Goal: Task Accomplishment & Management: Complete application form

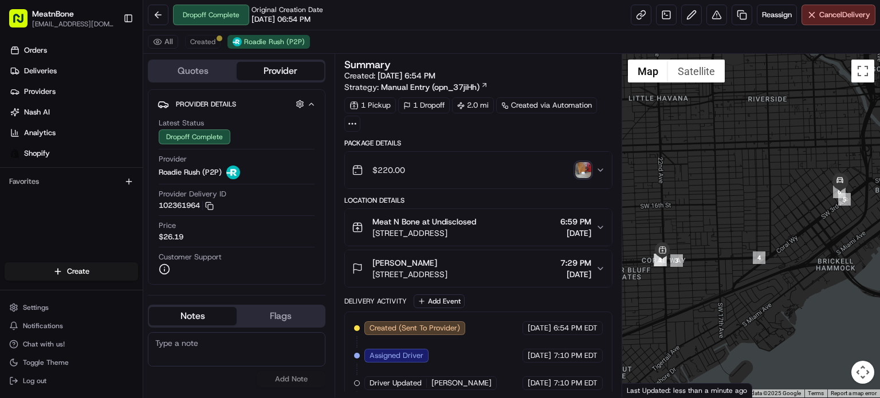
click at [97, 267] on html "MeatnBone [EMAIL_ADDRESS][DOMAIN_NAME] Toggle Sidebar Orders Deliveries Provide…" at bounding box center [440, 199] width 880 height 398
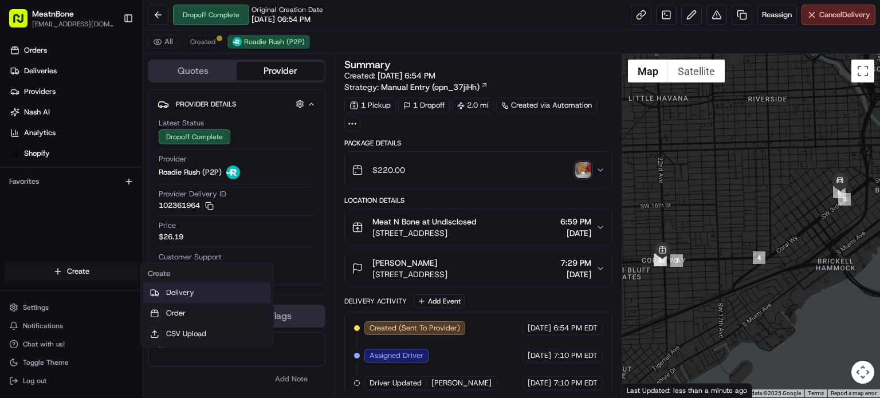
drag, startPoint x: 192, startPoint y: 297, endPoint x: 215, endPoint y: 302, distance: 24.0
click at [192, 297] on link "Delivery" at bounding box center [207, 292] width 128 height 21
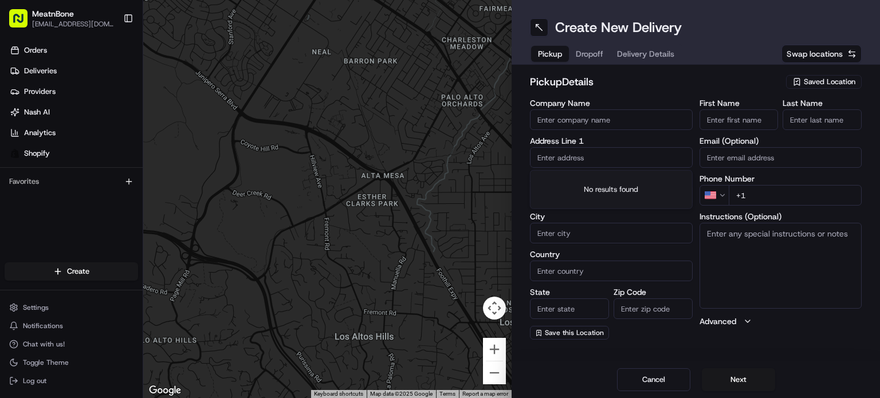
click at [561, 158] on input "text" at bounding box center [611, 157] width 163 height 21
click at [821, 60] on button "Swap locations" at bounding box center [821, 54] width 80 height 18
click at [820, 52] on span "Swap locations" at bounding box center [814, 53] width 56 height 11
drag, startPoint x: 832, startPoint y: 85, endPoint x: 809, endPoint y: 101, distance: 28.0
click at [830, 83] on span "Saved Location" at bounding box center [830, 82] width 52 height 10
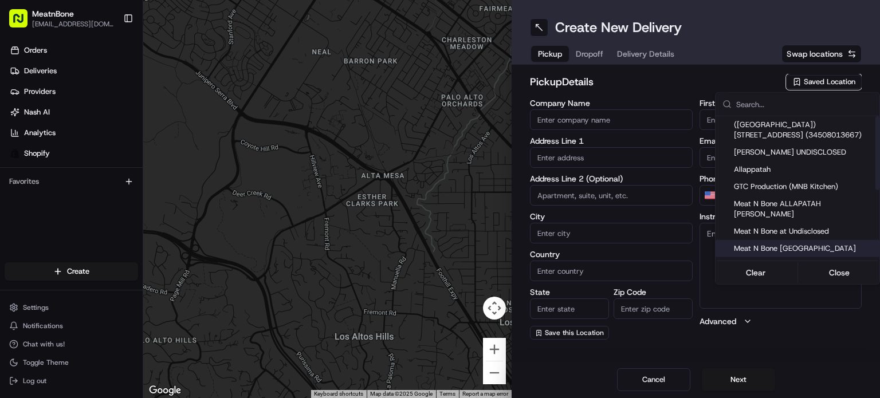
click at [819, 230] on div "([GEOGRAPHIC_DATA]) [STREET_ADDRESS] (34508013667) [PERSON_NAME] UNDISCLOSED Al…" at bounding box center [797, 270] width 164 height 309
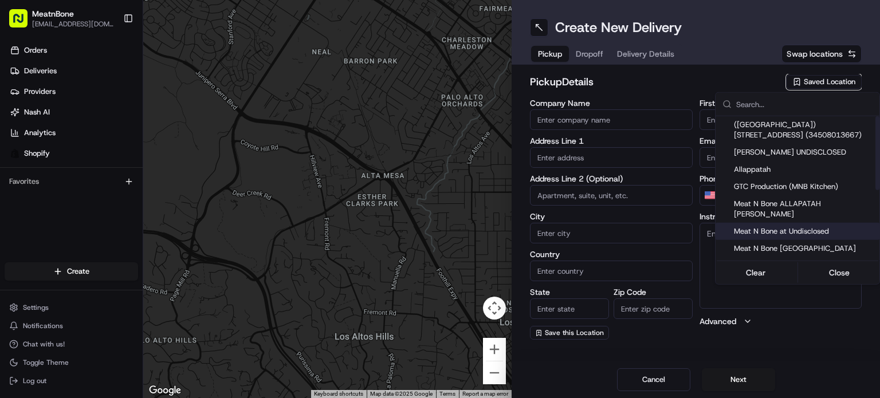
click at [819, 226] on span "Meat N Bone at Undisclosed" at bounding box center [804, 231] width 141 height 10
type input "Meat N Bone at Undisclosed"
type input "2207 Coral Wy"
type input "Coral Gables"
type input "US"
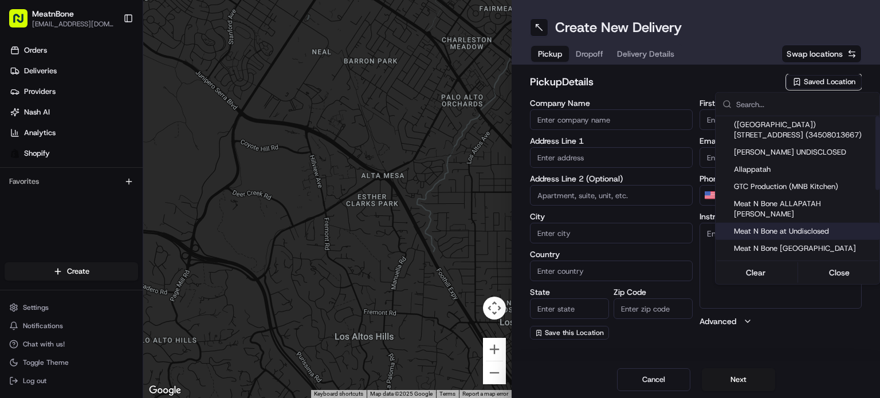
type input "FL"
type input "33145"
type input "Meat N"
type input "Bone"
type input "[PHONE_NUMBER]"
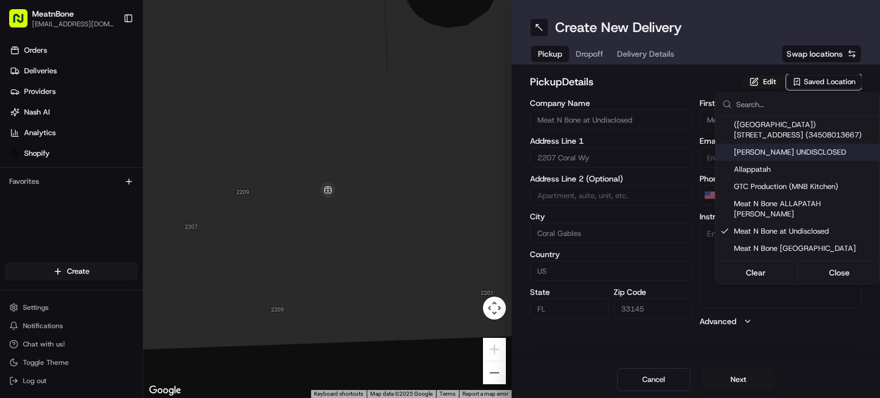
click at [588, 48] on html "MeatnBone [EMAIL_ADDRESS][DOMAIN_NAME] Toggle Sidebar Orders Deliveries Provide…" at bounding box center [440, 199] width 880 height 398
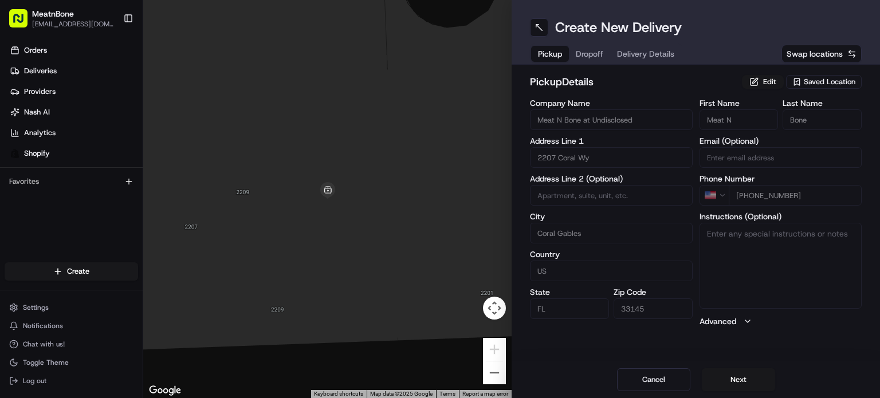
click at [588, 57] on span "Dropoff" at bounding box center [589, 53] width 27 height 11
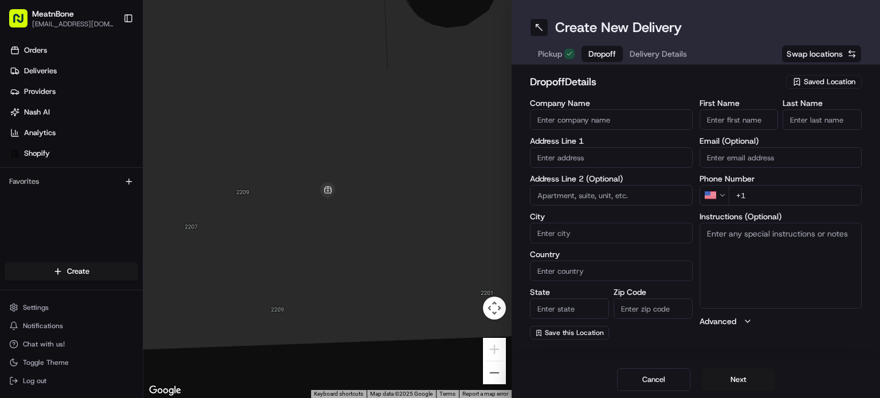
click at [596, 163] on div "Company Name Address Line 1 Address Line 2 (Optional) City Country State Zip Co…" at bounding box center [611, 219] width 163 height 241
click at [595, 158] on input "text" at bounding box center [611, 157] width 163 height 21
paste input "Chef El Moveable feast [STREET_ADDRESS] [PHONE_NUMBER]"
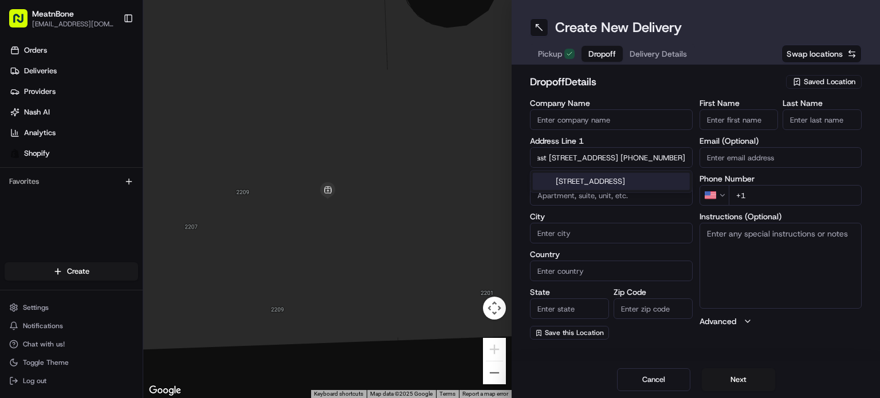
scroll to position [0, 207]
drag, startPoint x: 626, startPoint y: 159, endPoint x: 706, endPoint y: 137, distance: 82.5
click at [723, 135] on div "Company Name Address Line 1 Chef El Moveable feast [STREET_ADDRESS] [PHONE_NUMB…" at bounding box center [696, 219] width 332 height 241
type input "Chef El Moveable feast [STREET_ADDRESS] +1"
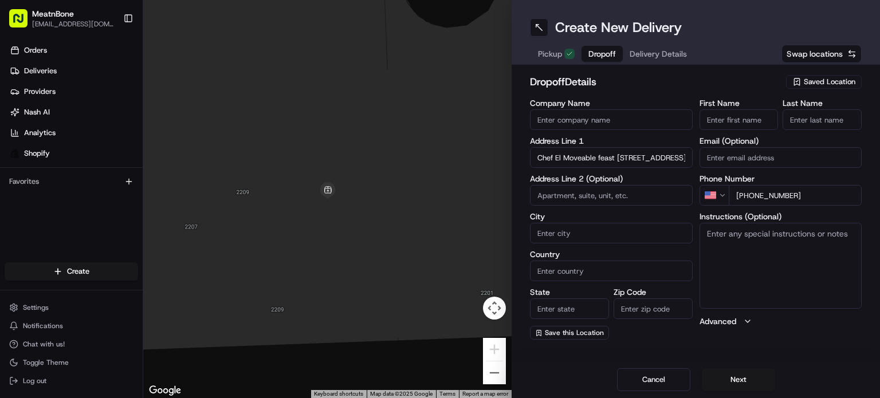
type input "[PHONE_NUMBER]"
click at [588, 158] on input "Chef El Moveable feast [STREET_ADDRESS] +1" at bounding box center [611, 157] width 163 height 21
click at [612, 158] on input "Chef El Moveable feast [STREET_ADDRESS] +1" at bounding box center [611, 157] width 163 height 21
drag, startPoint x: 563, startPoint y: 157, endPoint x: 545, endPoint y: 155, distance: 17.8
click at [439, 178] on div "← Move left → Move right ↑ Move up ↓ Move down + Zoom in - Zoom out Home Jump l…" at bounding box center [511, 199] width 737 height 398
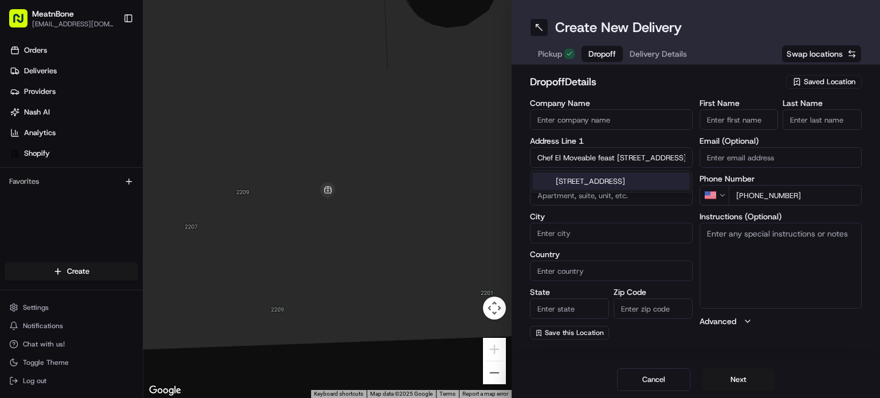
type input "Moveable feast [STREET_ADDRESS] +1"
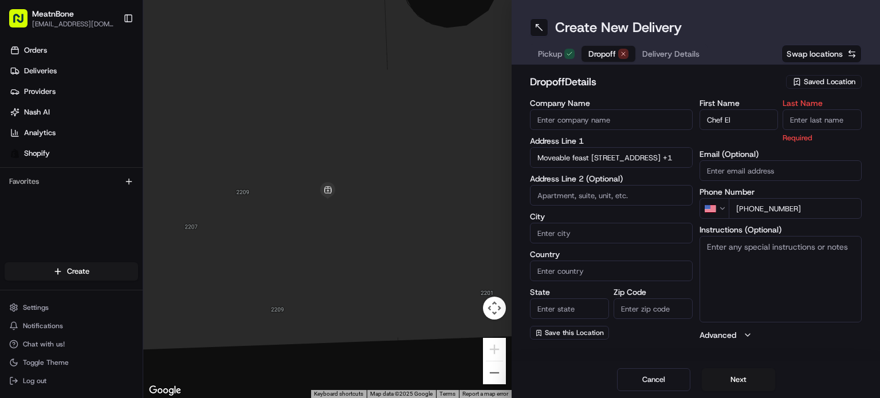
click at [735, 103] on label "First Name" at bounding box center [738, 103] width 79 height 8
click at [735, 109] on input "Chef El" at bounding box center [738, 119] width 79 height 21
click at [733, 112] on input "Chef El" at bounding box center [738, 119] width 79 height 21
drag, startPoint x: 745, startPoint y: 119, endPoint x: 729, endPoint y: 117, distance: 15.5
click at [724, 121] on input "Chef El" at bounding box center [738, 119] width 79 height 21
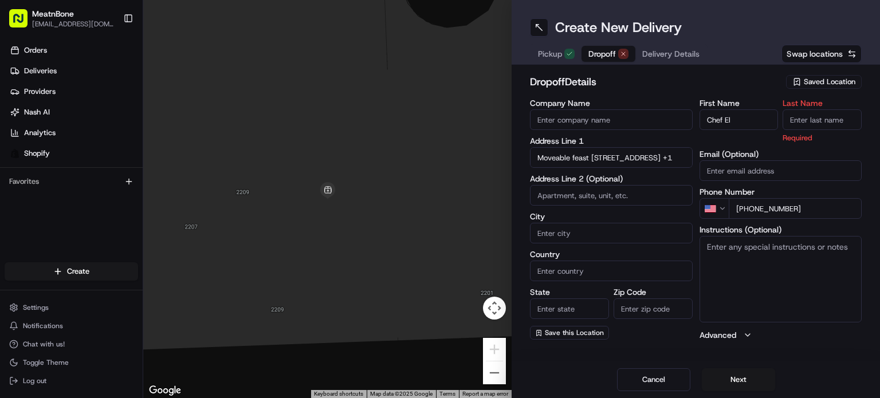
drag, startPoint x: 723, startPoint y: 121, endPoint x: 759, endPoint y: 119, distance: 36.1
click at [759, 119] on input "Chef El" at bounding box center [738, 119] width 79 height 21
type input "Chef"
type input "El"
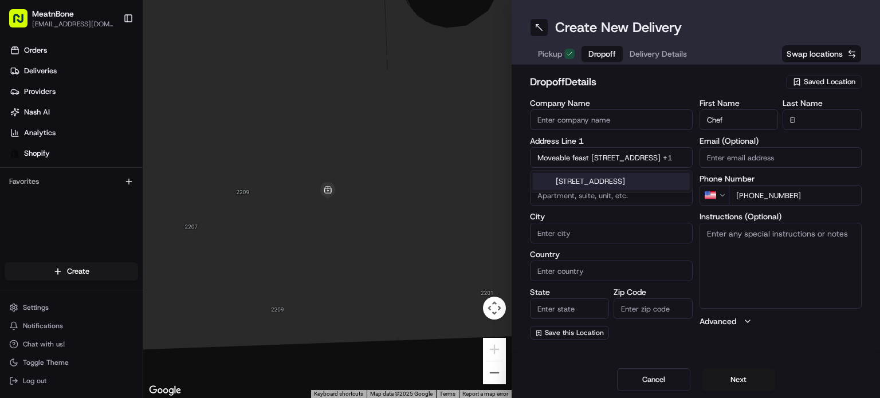
drag, startPoint x: 591, startPoint y: 162, endPoint x: 481, endPoint y: 168, distance: 110.1
click at [478, 169] on div "← Move left → Move right ↑ Move up ↓ Move down + Zoom in - Zoom out Home Jump l…" at bounding box center [511, 199] width 737 height 398
type input "[STREET_ADDRESS] +1"
type input "Moveable feast"
click at [608, 149] on input "[STREET_ADDRESS] +1" at bounding box center [611, 157] width 163 height 21
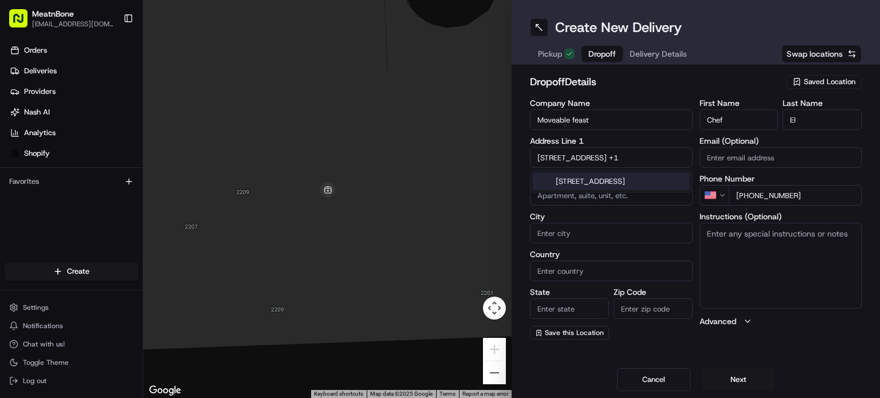
click at [612, 182] on div "[STREET_ADDRESS]" at bounding box center [611, 181] width 157 height 17
type input "[STREET_ADDRESS]"
type input "[GEOGRAPHIC_DATA]"
type input "FL"
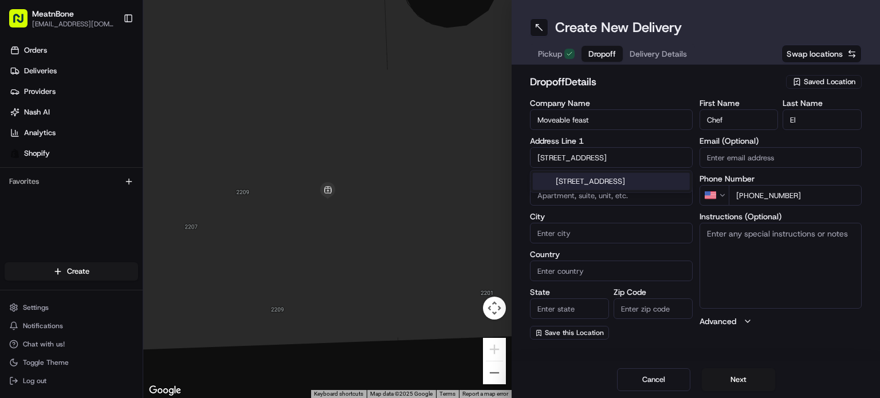
type input "33140"
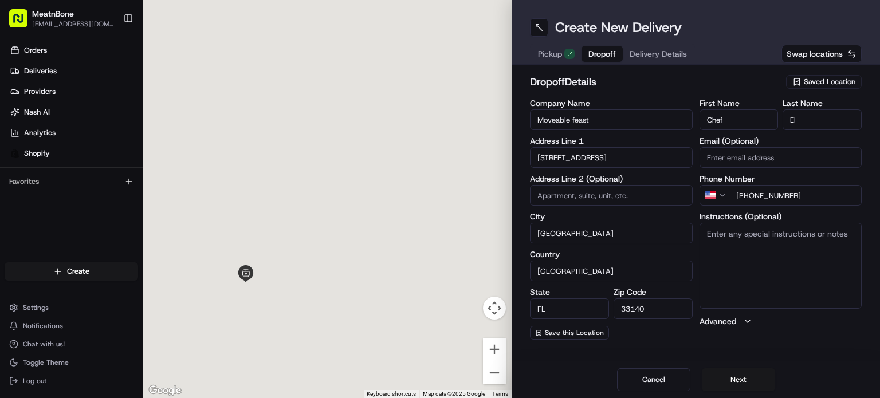
type input "[STREET_ADDRESS]"
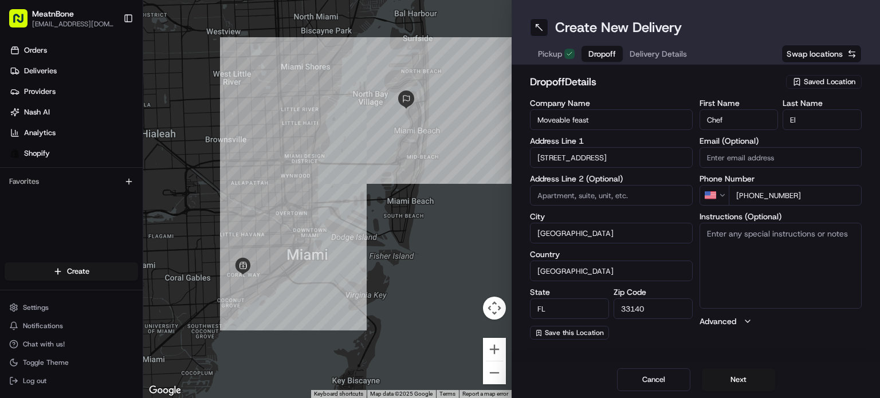
click at [797, 247] on textarea "Instructions (Optional)" at bounding box center [780, 266] width 163 height 86
type textarea "call customer upon arrival"
click at [727, 385] on button "Next" at bounding box center [738, 379] width 73 height 23
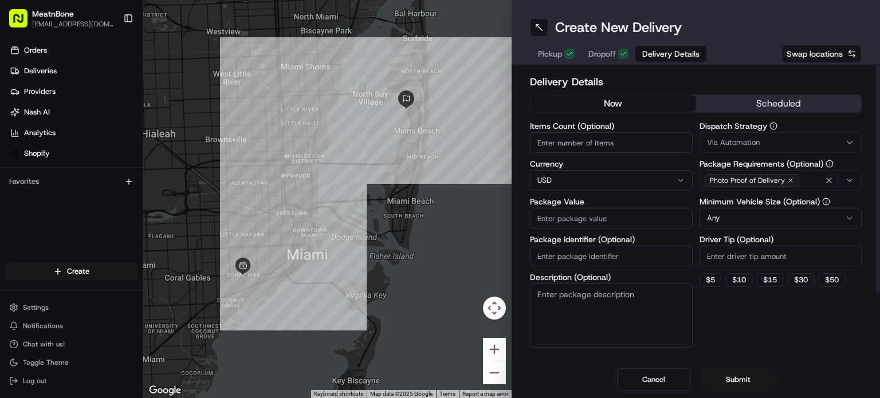
click at [571, 150] on input "Items Count (Optional)" at bounding box center [611, 142] width 163 height 21
type input "4"
click at [582, 228] on input "Package Value" at bounding box center [611, 218] width 163 height 21
click at [623, 223] on input "Package Value" at bounding box center [611, 218] width 163 height 21
click at [607, 261] on input "Package Identifier (Optional)" at bounding box center [611, 256] width 163 height 21
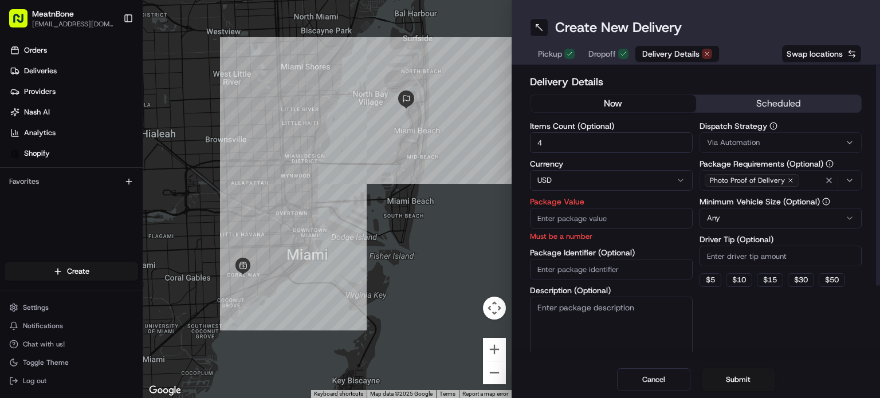
paste input "253390"
type input "253390"
drag, startPoint x: 613, startPoint y: 214, endPoint x: 603, endPoint y: 225, distance: 15.0
click at [611, 212] on input "Package Value" at bounding box center [611, 218] width 163 height 21
type input "145.00"
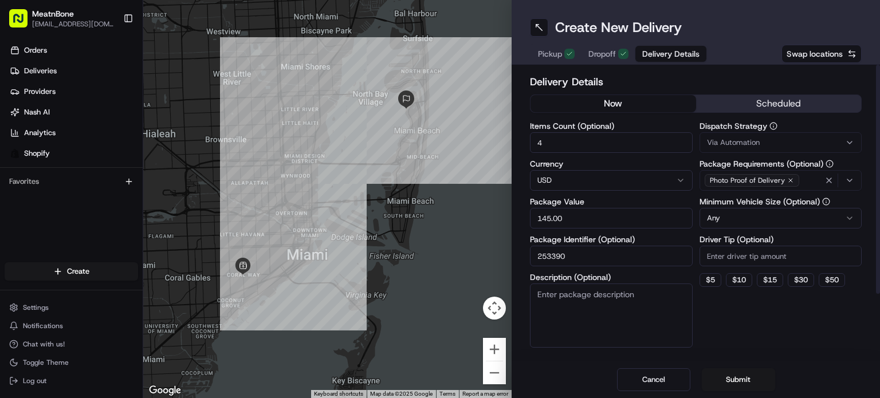
drag, startPoint x: 598, startPoint y: 359, endPoint x: 600, endPoint y: 343, distance: 15.6
click at [598, 348] on div "Create New Delivery Pickup Dropoff Delivery Details Swap locations Delivery Det…" at bounding box center [695, 199] width 368 height 398
drag, startPoint x: 756, startPoint y: 238, endPoint x: 761, endPoint y: 225, distance: 14.1
click at [757, 236] on label "Driver Tip (Optional)" at bounding box center [780, 239] width 163 height 8
click at [757, 246] on input "Driver Tip (Optional)" at bounding box center [780, 256] width 163 height 21
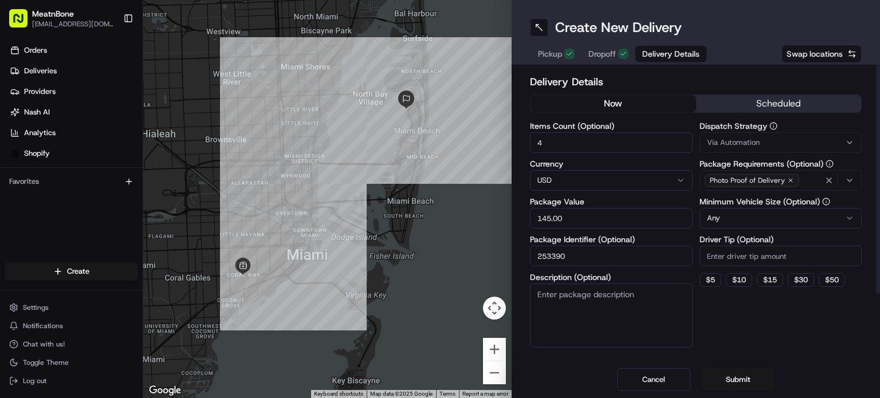
click at [766, 212] on html "MeatnBone [EMAIL_ADDRESS][DOMAIN_NAME] Toggle Sidebar Orders Deliveries Provide…" at bounding box center [440, 199] width 880 height 398
click at [760, 320] on div "Dispatch Strategy Via Automation Package Requirements (Optional) Photo Proof of…" at bounding box center [780, 235] width 163 height 226
click at [758, 245] on div "Driver Tip (Optional)" at bounding box center [780, 250] width 163 height 31
drag, startPoint x: 758, startPoint y: 249, endPoint x: 759, endPoint y: 243, distance: 5.8
click at [759, 243] on div "Driver Tip (Optional)" at bounding box center [780, 250] width 163 height 31
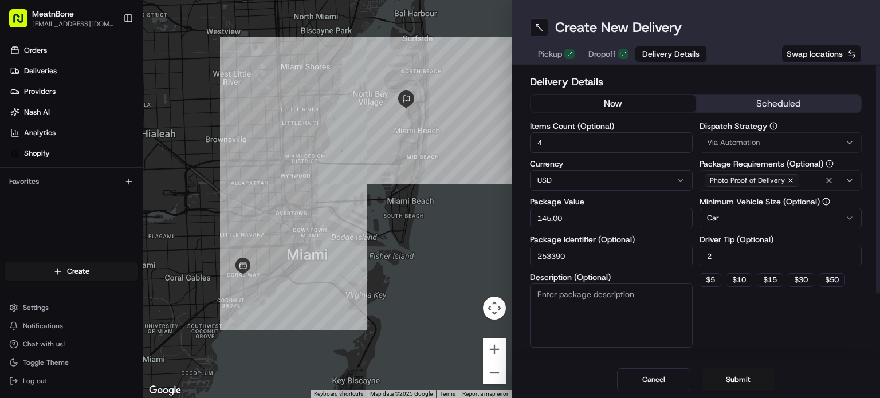
type input "2"
drag, startPoint x: 751, startPoint y: 322, endPoint x: 749, endPoint y: 327, distance: 5.9
click at [751, 321] on div "Dispatch Strategy Via Automation Package Requirements (Optional) Photo Proof of…" at bounding box center [780, 235] width 163 height 226
click at [738, 375] on button "Submit" at bounding box center [738, 379] width 73 height 23
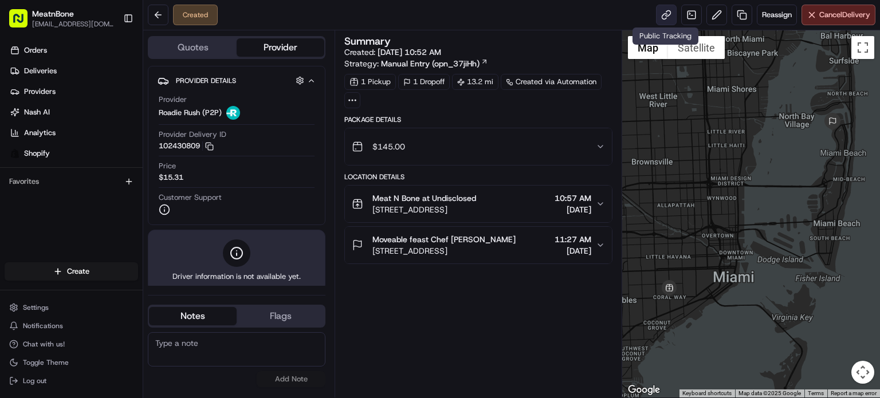
click at [664, 13] on link at bounding box center [666, 15] width 21 height 21
click at [92, 266] on html "MeatnBone [EMAIL_ADDRESS][DOMAIN_NAME] Toggle Sidebar Orders Deliveries Provide…" at bounding box center [440, 199] width 880 height 398
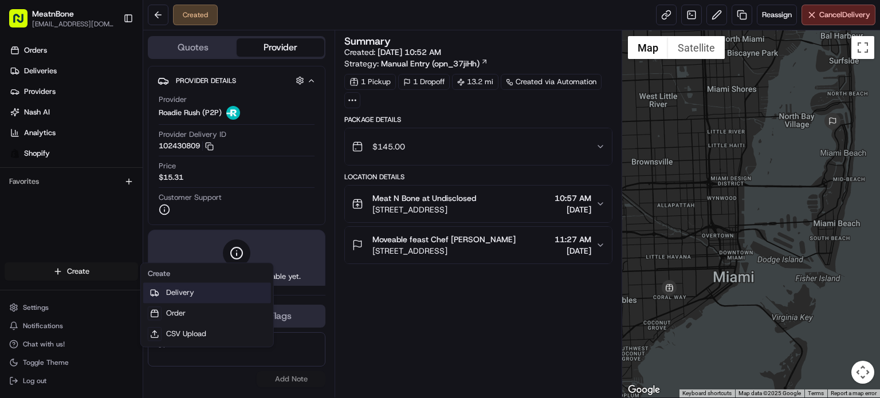
click at [180, 290] on link "Delivery" at bounding box center [207, 292] width 128 height 21
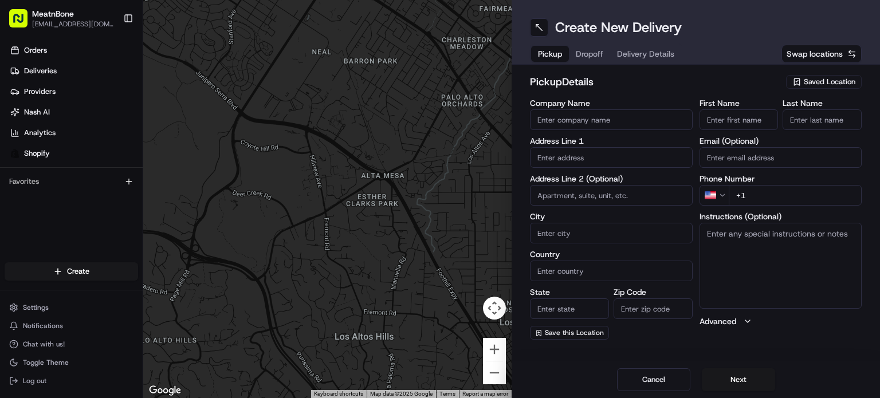
click at [566, 151] on input "text" at bounding box center [611, 157] width 163 height 21
click at [565, 158] on input "text" at bounding box center [611, 157] width 163 height 21
click at [808, 81] on span "Saved Location" at bounding box center [830, 82] width 52 height 10
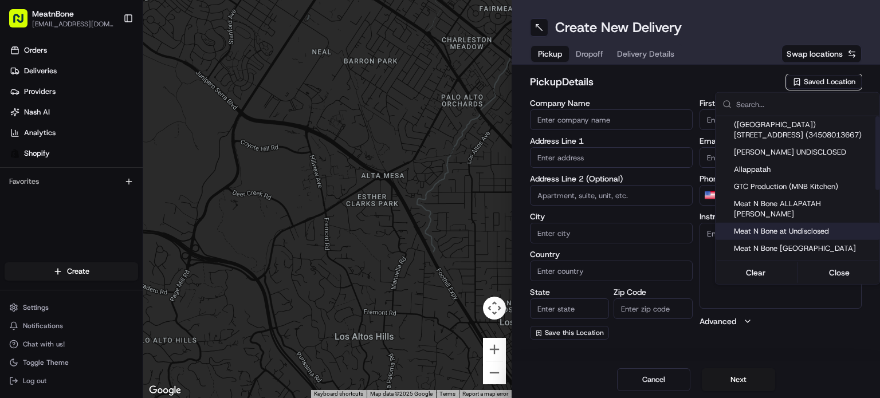
click at [815, 226] on span "Meat N Bone at Undisclosed" at bounding box center [804, 231] width 141 height 10
type input "Meat N Bone at Undisclosed"
type input "2207 Coral Wy"
type input "Coral Gables"
type input "US"
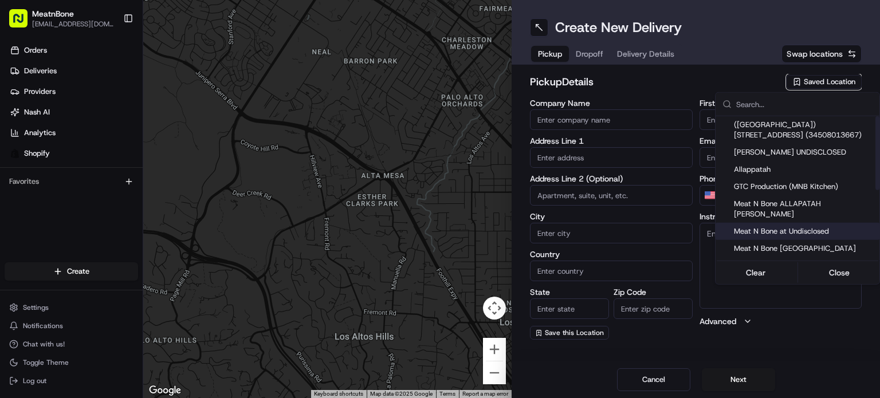
type input "FL"
type input "33145"
type input "Meat N"
type input "Bone"
type input "[PHONE_NUMBER]"
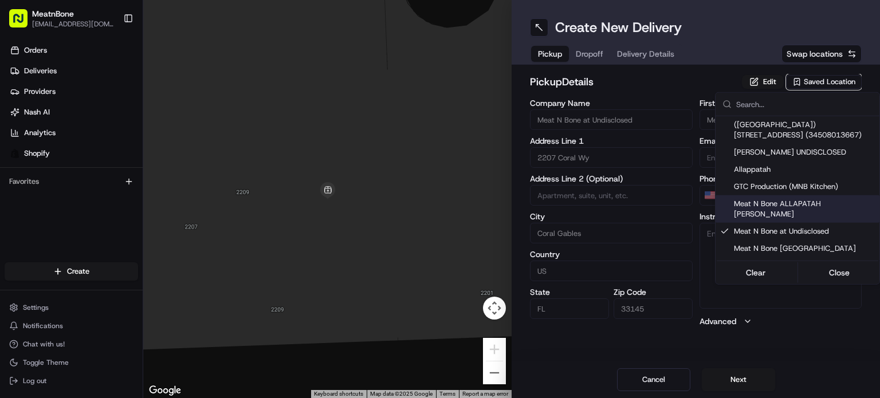
drag, startPoint x: 656, startPoint y: 76, endPoint x: 632, endPoint y: 73, distance: 24.2
click at [652, 76] on html "MeatnBone [EMAIL_ADDRESS][DOMAIN_NAME] Toggle Sidebar Orders Deliveries Provide…" at bounding box center [440, 199] width 880 height 398
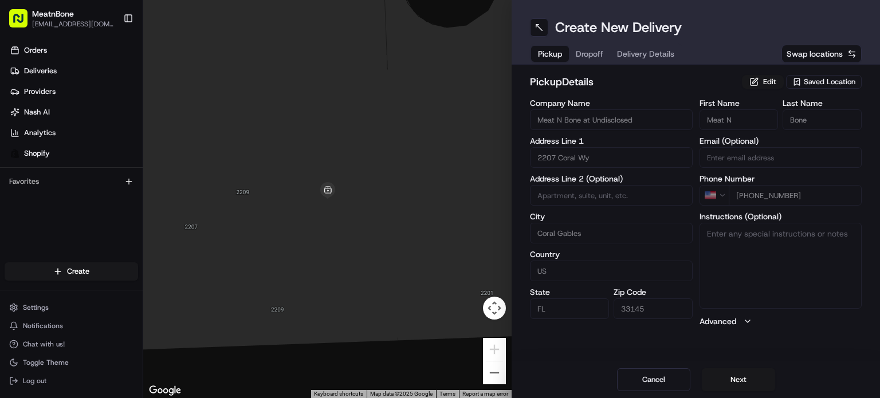
click at [594, 48] on span "Dropoff" at bounding box center [589, 53] width 27 height 11
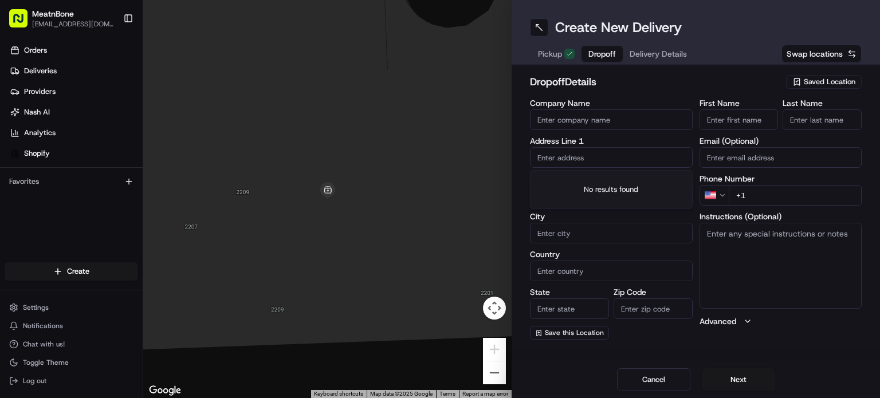
click at [604, 158] on input "text" at bounding box center [611, 157] width 163 height 21
paste input "[PERSON_NAME] [STREET_ADDRESS] [PHONE_NUMBER]"
drag, startPoint x: 623, startPoint y: 156, endPoint x: 685, endPoint y: 158, distance: 61.9
click at [745, 162] on div "Company Name Address Line 1 [PERSON_NAME] [STREET_ADDRESS] [PHONE_NUMBER] Addre…" at bounding box center [696, 219] width 332 height 241
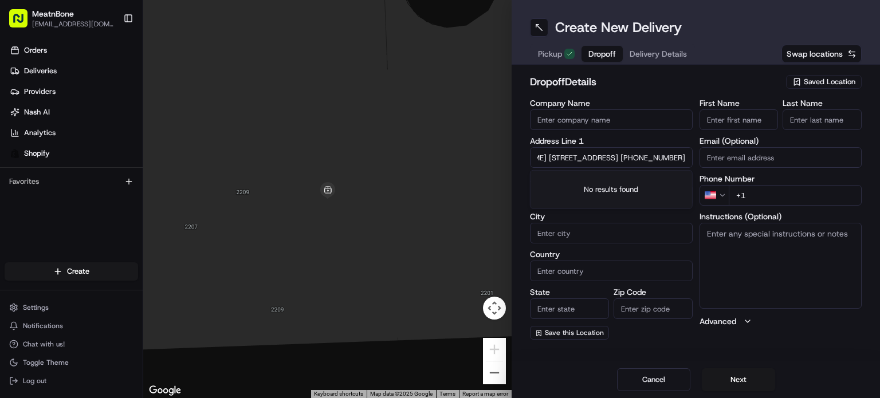
type input "[PERSON_NAME] [STREET_ADDRESS]"
type input "[PHONE_NUMBER]"
drag, startPoint x: 599, startPoint y: 162, endPoint x: 535, endPoint y: 167, distance: 64.4
click at [510, 172] on div "← Move left → Move right ↑ Move up ↓ Move down + Zoom in - Zoom out Home Jump l…" at bounding box center [511, 199] width 737 height 398
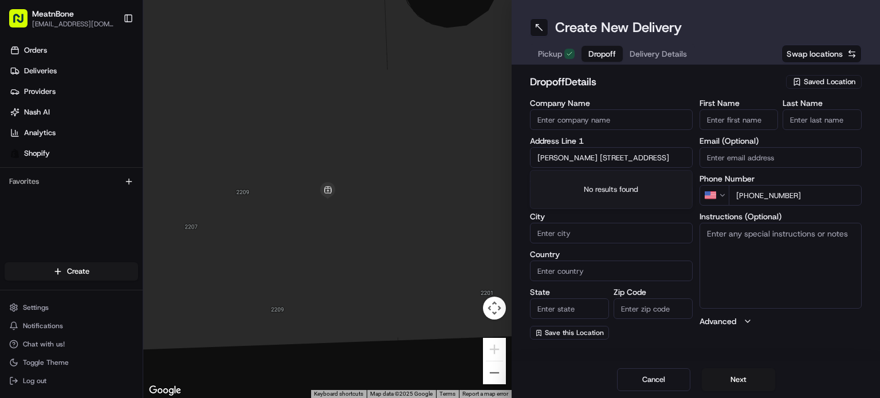
type input "[STREET_ADDRESS]"
click at [741, 113] on input "[PERSON_NAME]" at bounding box center [738, 119] width 79 height 21
click at [731, 120] on input "[PERSON_NAME]" at bounding box center [738, 119] width 79 height 21
drag, startPoint x: 734, startPoint y: 120, endPoint x: 795, endPoint y: 120, distance: 60.7
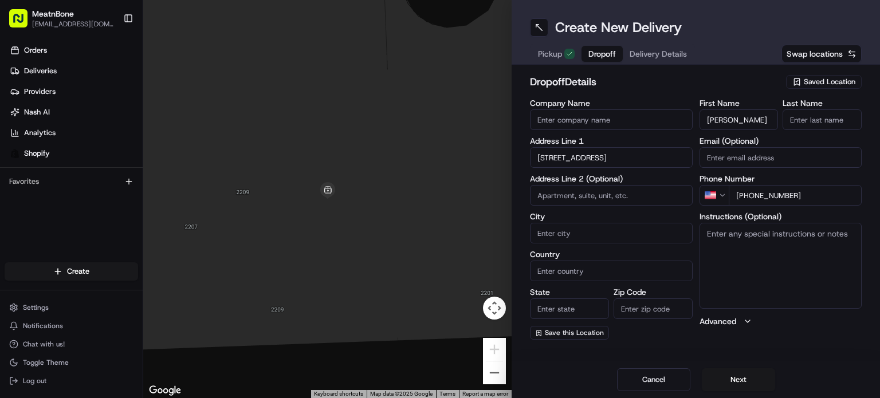
click at [798, 121] on div "First Name [PERSON_NAME] Last Name" at bounding box center [780, 114] width 163 height 31
type input "Juergen"
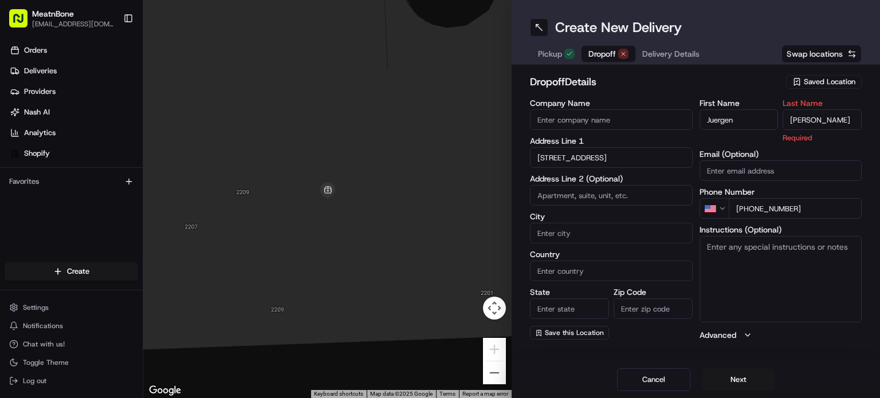
scroll to position [0, 0]
type input "[PERSON_NAME]"
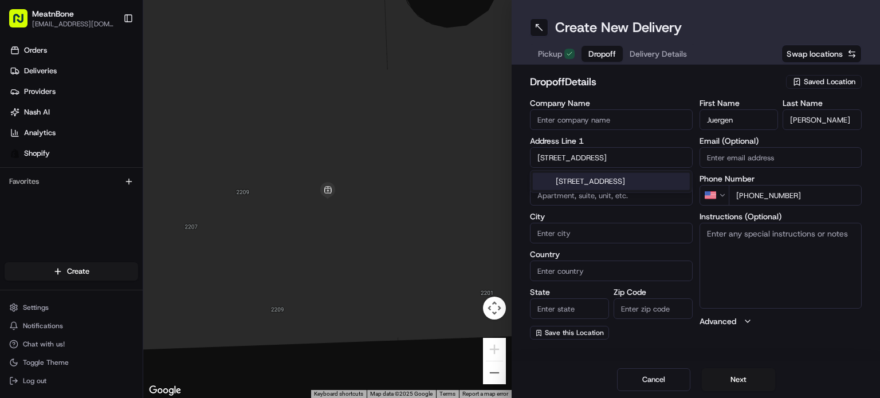
click at [616, 163] on input "[STREET_ADDRESS]" at bounding box center [611, 157] width 163 height 21
click at [655, 183] on div "[STREET_ADDRESS]" at bounding box center [611, 181] width 157 height 17
type input "[STREET_ADDRESS]"
type input "APT 812"
type input "Key Biscayne"
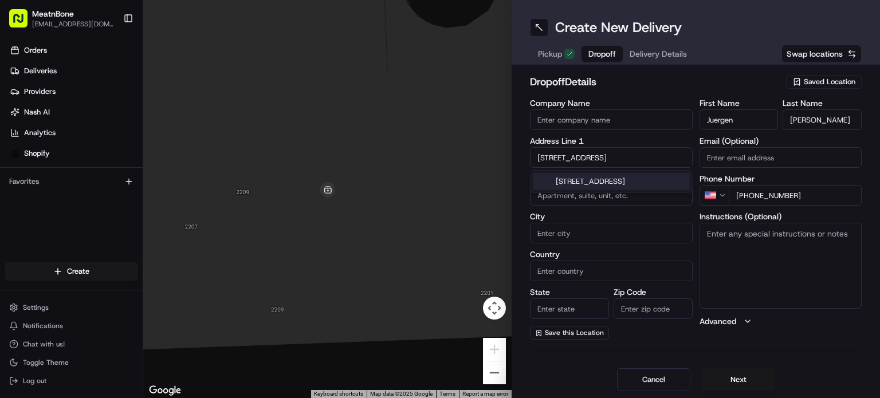
type input "[GEOGRAPHIC_DATA]"
type input "FL"
type input "33149"
type input "[STREET_ADDRESS]"
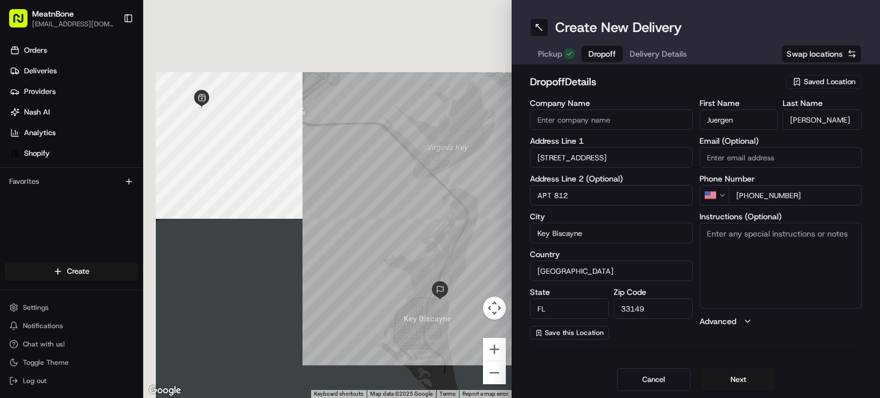
click at [769, 243] on textarea "Instructions (Optional)" at bounding box center [780, 266] width 163 height 86
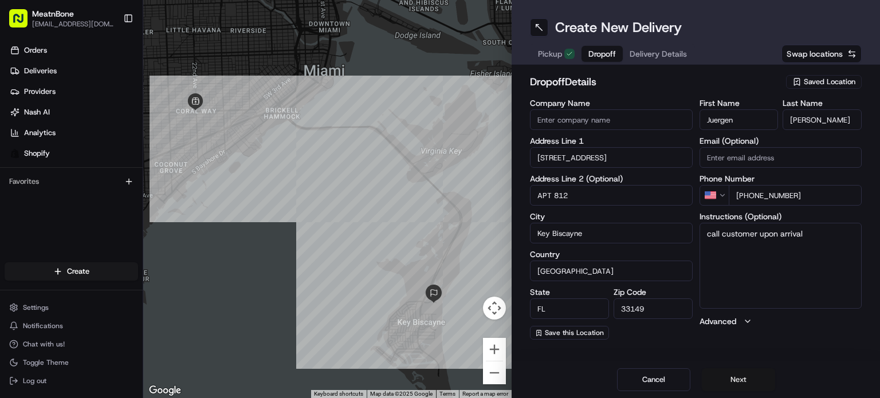
type textarea "call customer upon arrival"
click at [758, 391] on button "Next" at bounding box center [738, 379] width 73 height 23
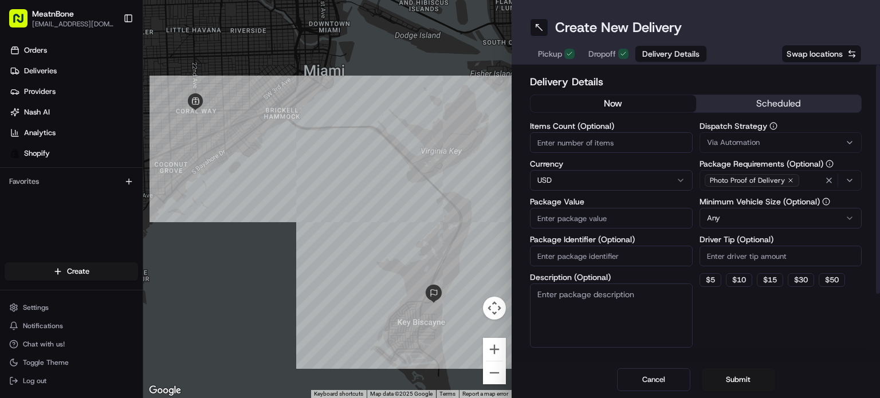
click at [604, 151] on input "Items Count (Optional)" at bounding box center [611, 142] width 163 height 21
click at [563, 137] on input "Items Count (Optional)" at bounding box center [611, 142] width 163 height 21
type input "5"
click at [572, 225] on input "Package Value" at bounding box center [611, 218] width 163 height 21
type input "250.00"
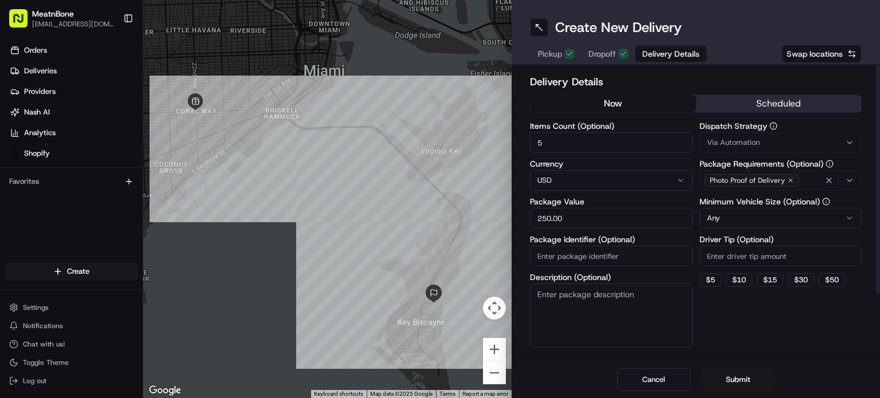
click at [574, 256] on input "Package Identifier (Optional)" at bounding box center [611, 256] width 163 height 21
paste input "253402 Complete"
click at [625, 249] on input "253402 Complete" at bounding box center [611, 256] width 163 height 21
type input "253402"
click at [711, 277] on button "$ 5" at bounding box center [710, 280] width 22 height 14
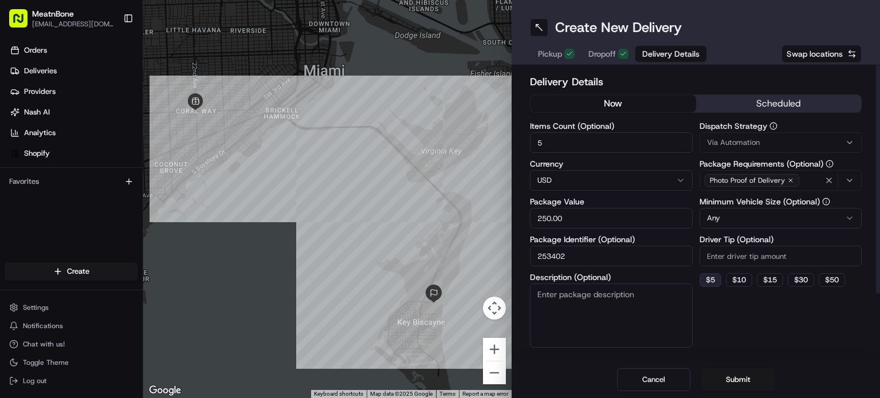
type input "5"
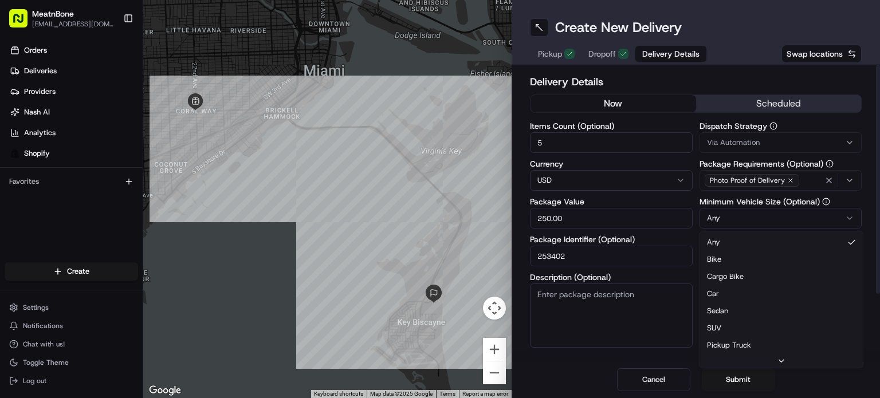
click at [765, 218] on html "MeatnBone [EMAIL_ADDRESS][DOMAIN_NAME] Toggle Sidebar Orders Deliveries Provide…" at bounding box center [440, 199] width 880 height 398
click at [811, 315] on div "Dispatch Strategy Via Automation Package Requirements (Optional) Photo Proof of…" at bounding box center [780, 235] width 163 height 226
click at [745, 382] on button "Submit" at bounding box center [738, 379] width 73 height 23
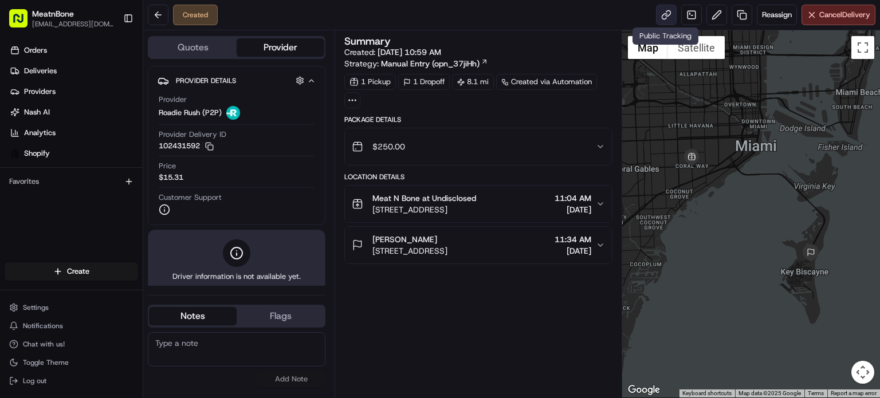
click at [664, 17] on link at bounding box center [666, 15] width 21 height 21
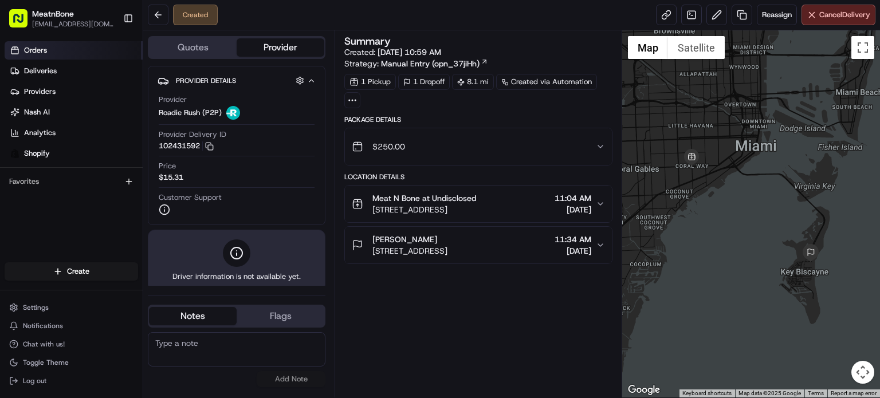
click at [86, 42] on link "Orders" at bounding box center [74, 50] width 138 height 18
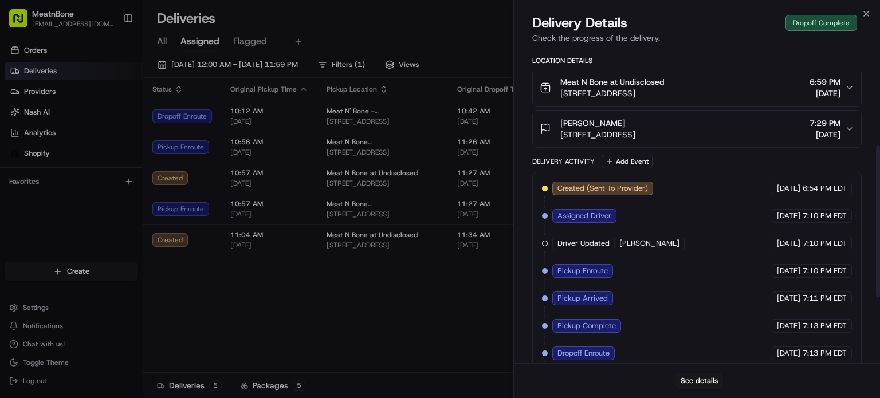
scroll to position [340, 0]
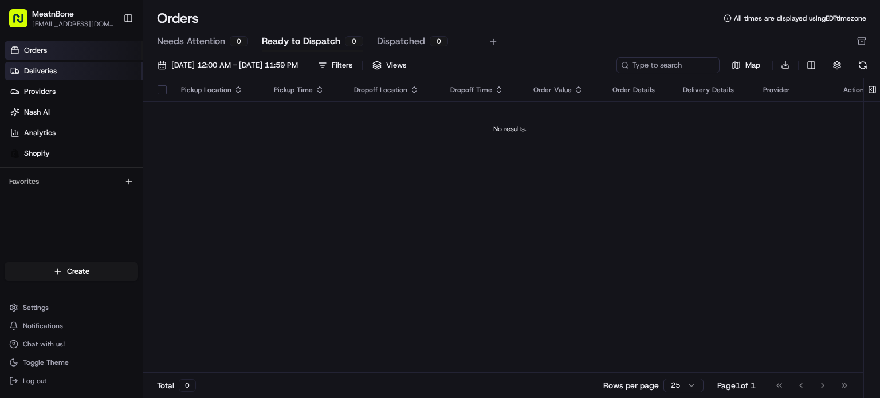
click at [81, 66] on ul "Orders Deliveries Providers Nash AI Analytics Shopify" at bounding box center [74, 101] width 138 height 121
drag, startPoint x: 80, startPoint y: 70, endPoint x: 93, endPoint y: 73, distance: 13.5
click at [80, 69] on link "Deliveries" at bounding box center [74, 71] width 138 height 18
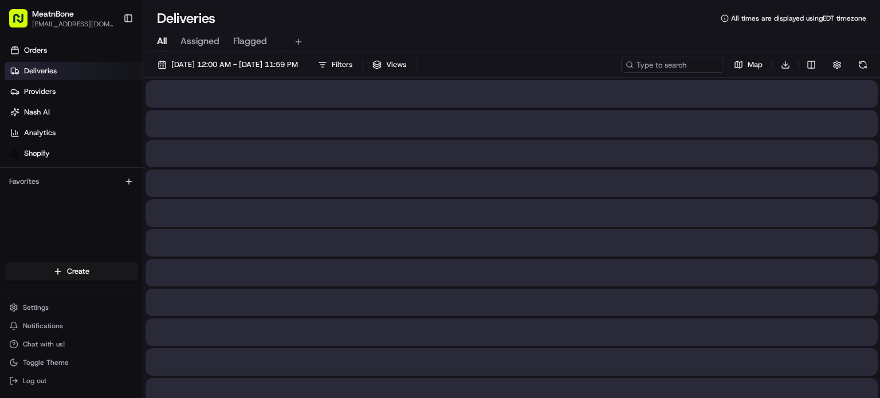
click at [204, 42] on span "Assigned" at bounding box center [199, 41] width 39 height 14
click at [204, 40] on span "Assigned" at bounding box center [199, 41] width 39 height 14
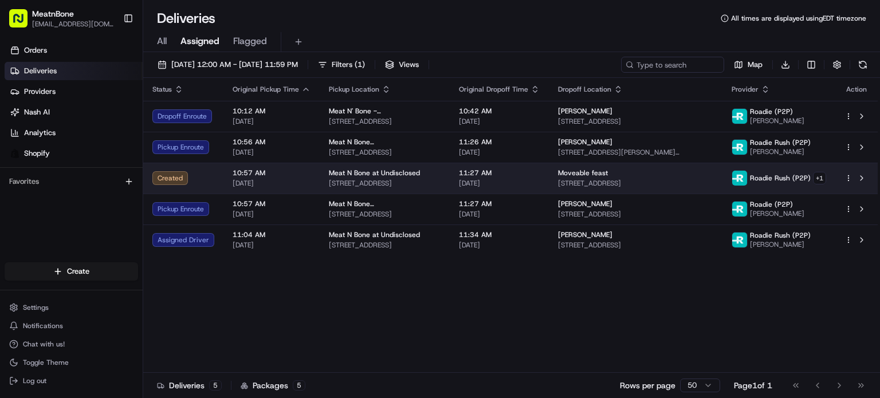
click at [611, 185] on span "[STREET_ADDRESS]" at bounding box center [635, 183] width 155 height 9
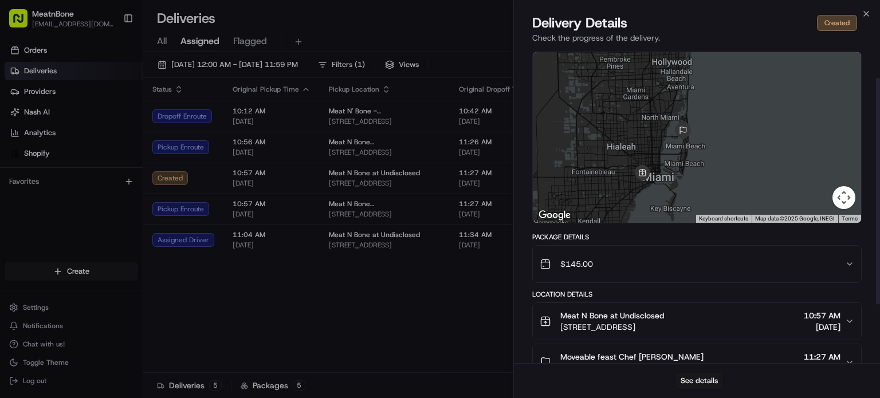
scroll to position [57, 0]
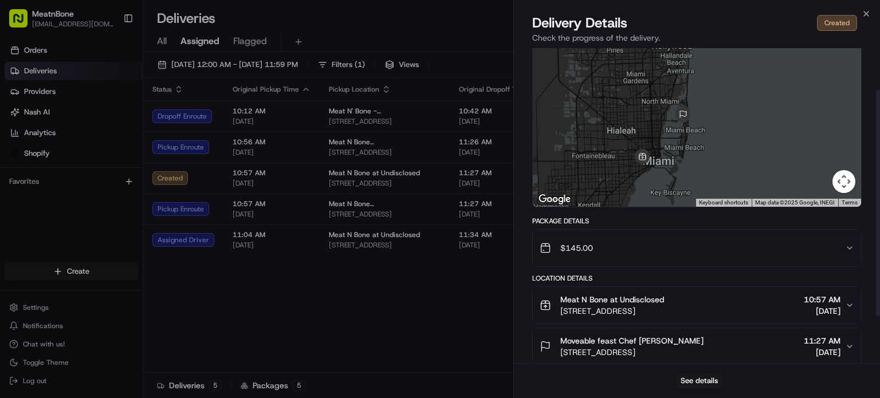
drag, startPoint x: 361, startPoint y: 300, endPoint x: 352, endPoint y: 293, distance: 11.5
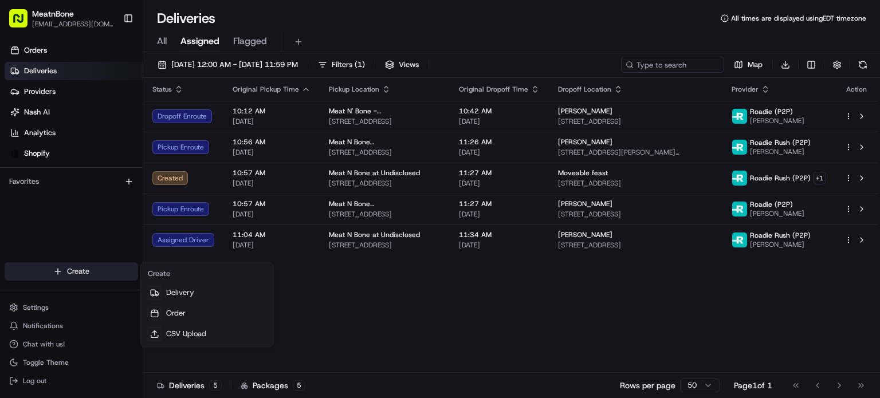
click at [85, 278] on html "MeatnBone orders@meatnbone.com Toggle Sidebar Orders Deliveries Providers Nash …" at bounding box center [440, 199] width 880 height 398
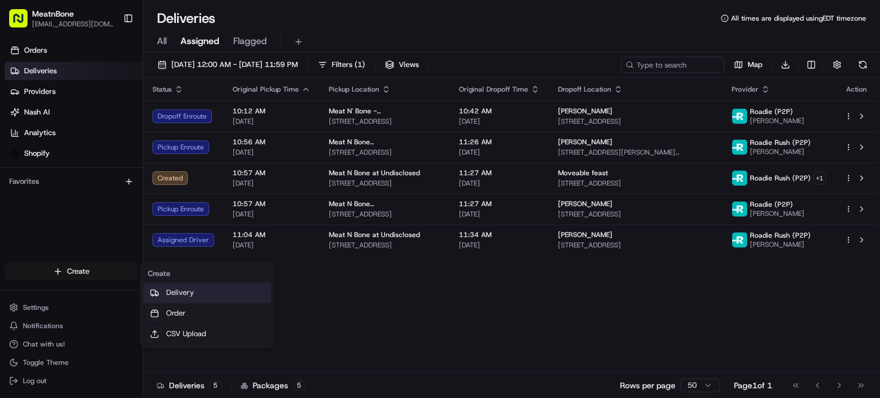
click at [214, 289] on link "Delivery" at bounding box center [207, 292] width 128 height 21
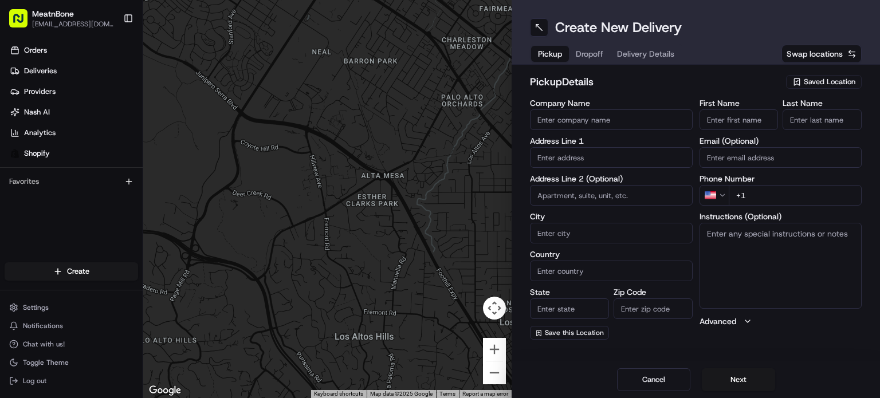
drag, startPoint x: 845, startPoint y: 73, endPoint x: 847, endPoint y: 82, distance: 8.7
click at [845, 73] on div "pickup Details Saved Location Company Name Address Line 1 Address Line 2 (Optio…" at bounding box center [695, 207] width 368 height 284
click at [847, 84] on span "Saved Location" at bounding box center [830, 82] width 52 height 10
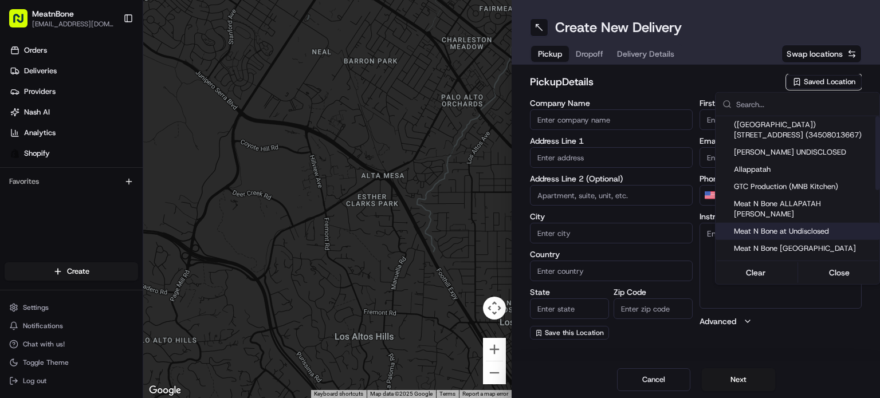
drag, startPoint x: 810, startPoint y: 219, endPoint x: 692, endPoint y: 86, distance: 178.1
click at [810, 226] on span "Meat N Bone at Undisclosed" at bounding box center [804, 231] width 141 height 10
type input "Meat N Bone at Undisclosed"
type input "2207 Coral Wy"
type input "Coral Gables"
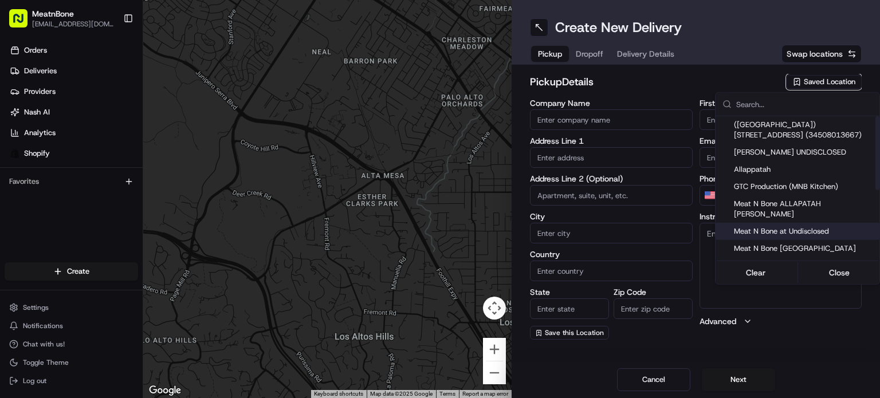
type input "US"
type input "FL"
type input "33145"
type input "Meat N"
type input "Bone"
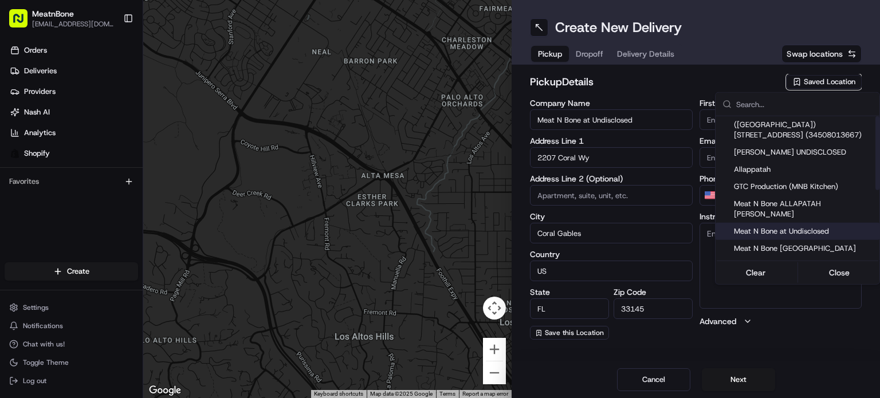
type input "[PHONE_NUMBER]"
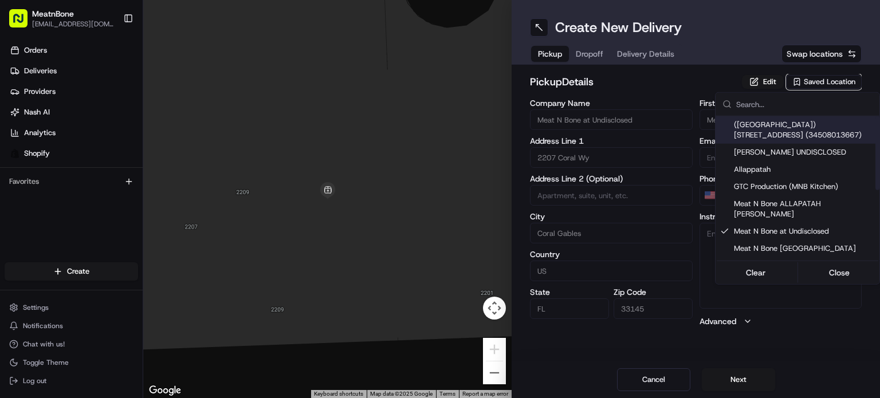
drag, startPoint x: 655, startPoint y: 81, endPoint x: 646, endPoint y: 74, distance: 11.1
click at [650, 76] on html "MeatnBone [EMAIL_ADDRESS][DOMAIN_NAME] Toggle Sidebar Orders Deliveries Provide…" at bounding box center [440, 199] width 880 height 398
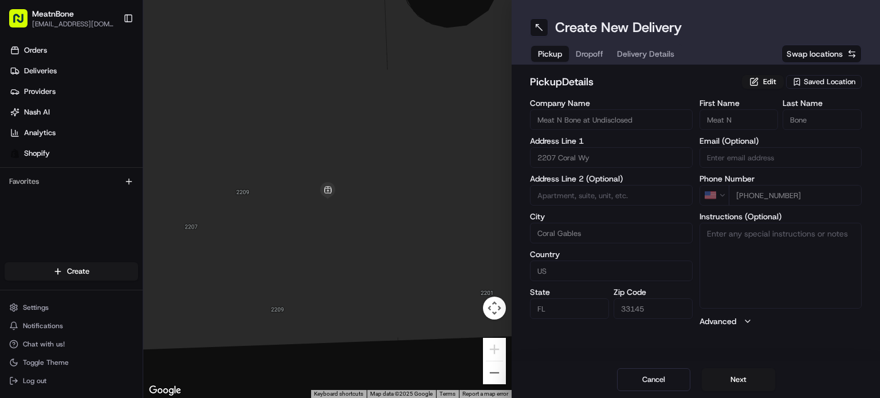
click at [591, 46] on button "Dropoff" at bounding box center [589, 54] width 41 height 16
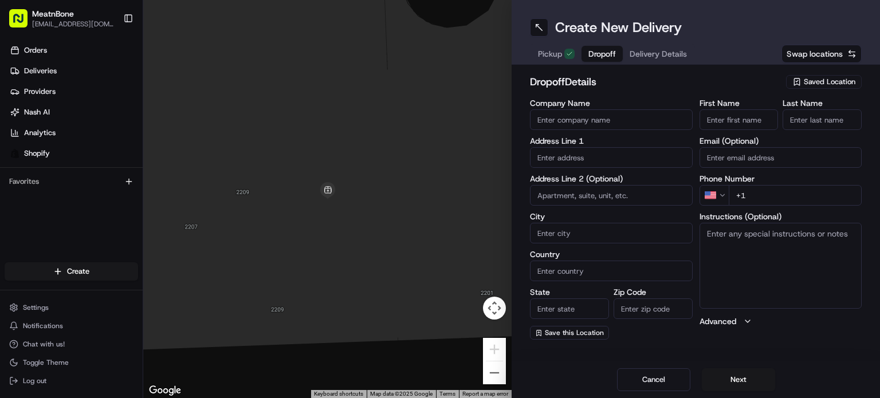
click at [574, 158] on input "text" at bounding box center [611, 157] width 163 height 21
paste input "Ulyana Damanava 21301 Northeast 38th Avenue Aventura FL 33180 United States (30…"
drag, startPoint x: 622, startPoint y: 158, endPoint x: 698, endPoint y: 167, distance: 76.7
click at [735, 177] on div "Company Name Address Line 1 Ulyana Damanava 21301 Northeast 38th Avenue Aventur…" at bounding box center [696, 219] width 332 height 241
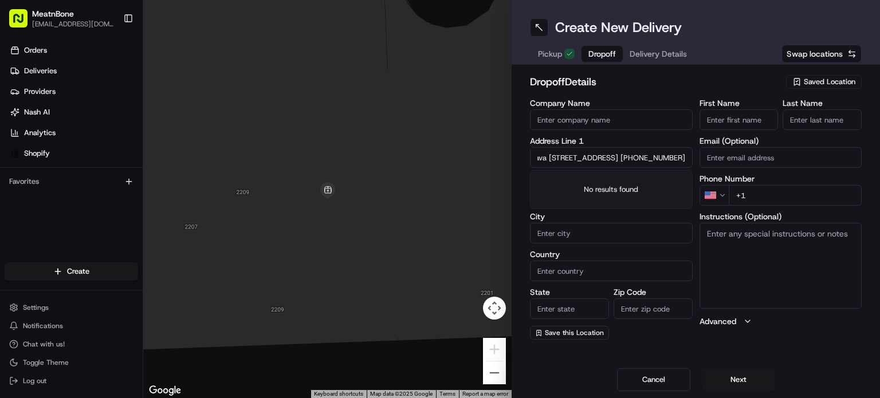
type input "Ulyana Damanava 21301 Northeast 38th Avenue Aventura FL 33180 United States"
type input "+1 305 469 3211"
drag, startPoint x: 598, startPoint y: 162, endPoint x: 540, endPoint y: 157, distance: 58.6
click at [478, 159] on div "← Move left → Move right ↑ Move up ↓ Move down + Zoom in - Zoom out Home Jump l…" at bounding box center [511, 199] width 737 height 398
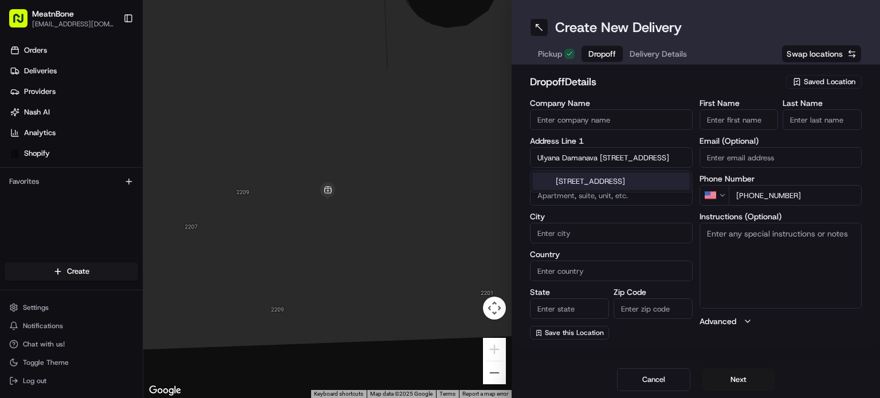
type input "21301 Northeast 38th Avenue Aventura FL 33180 United States"
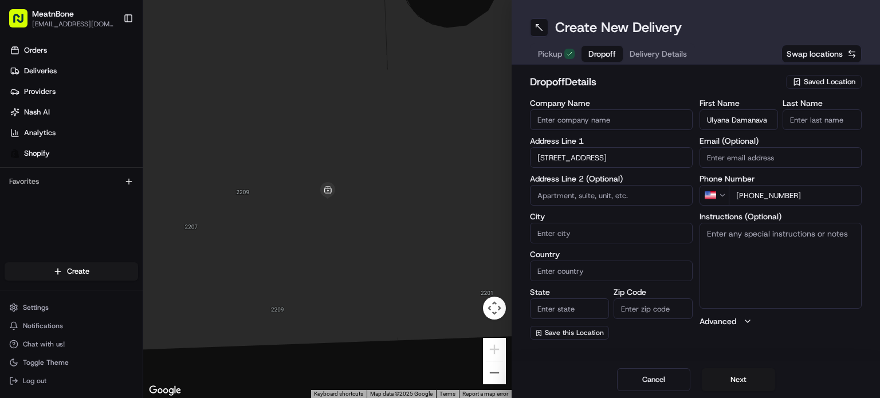
click at [737, 121] on input "Ulyana Damanava" at bounding box center [738, 119] width 79 height 21
click at [726, 119] on input "Ulyana Damanava" at bounding box center [738, 119] width 79 height 21
drag, startPoint x: 731, startPoint y: 120, endPoint x: 741, endPoint y: 124, distance: 10.8
click at [782, 120] on div "First Name Ulyana Damanava Last Name" at bounding box center [780, 114] width 163 height 31
type input "Ulyana"
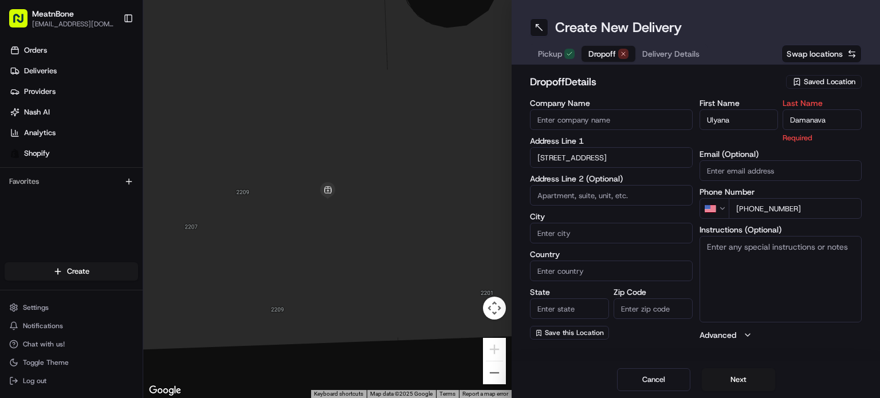
type input "Damanava"
click at [614, 150] on div "Address Line 1 21301 Northeast 38th Avenue Aventura FL 33180 United States" at bounding box center [611, 152] width 163 height 31
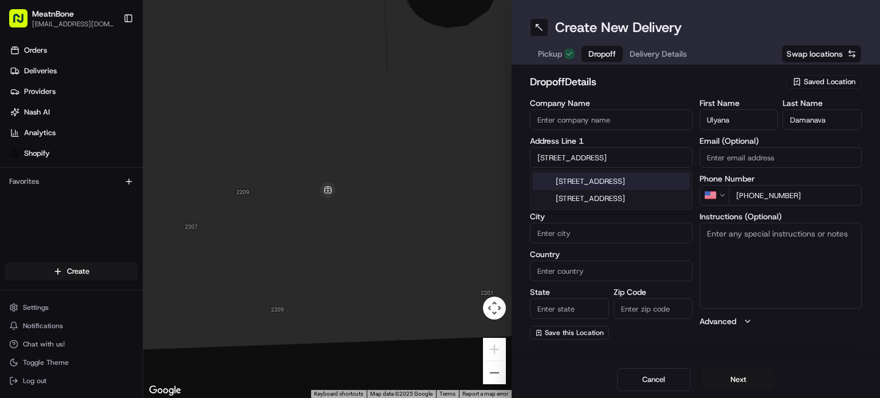
drag, startPoint x: 650, startPoint y: 158, endPoint x: 647, endPoint y: 172, distance: 14.7
click at [650, 158] on input "21301 Northeast 38th Avenue Aventura FL 33180 United States" at bounding box center [611, 157] width 163 height 21
click at [641, 190] on div "21301 Northeast 38th Avenue, Aventura, FL 33180, United States" at bounding box center [611, 181] width 157 height 17
type input "21301 NE 38th Ave, Aventura, FL 33180, USA"
type input "Aventura"
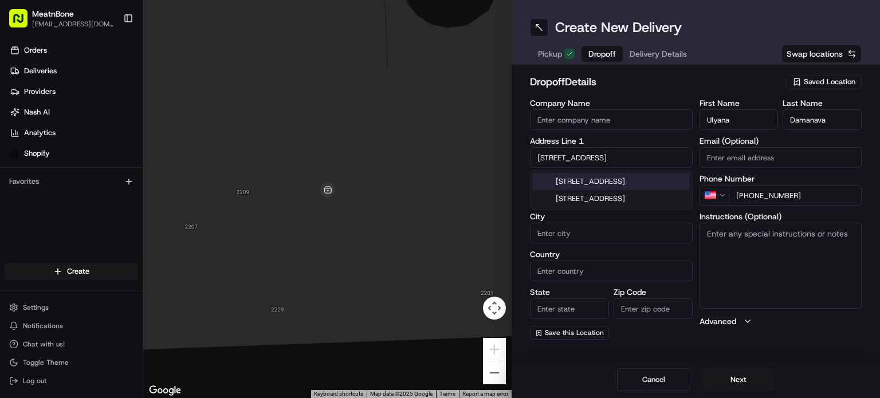
type input "[GEOGRAPHIC_DATA]"
type input "FL"
type input "33180"
type input "21301 Northeast 38th Avenue"
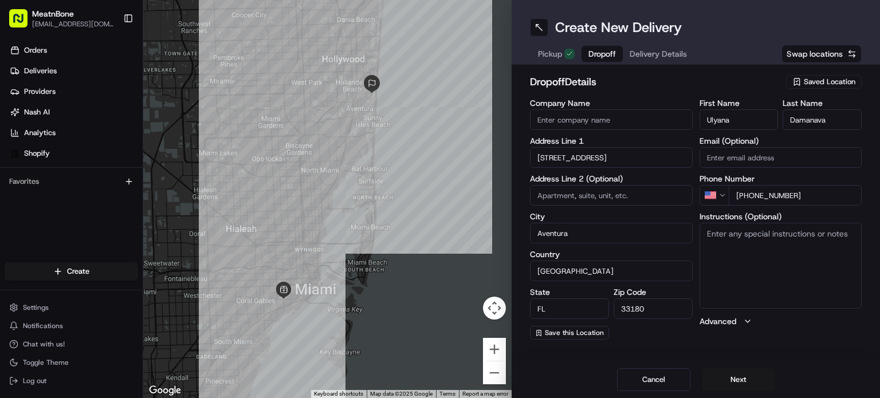
click at [774, 259] on textarea "Instructions (Optional)" at bounding box center [780, 266] width 163 height 86
type textarea "call customer upon arrival"
click at [729, 386] on button "Next" at bounding box center [738, 379] width 73 height 23
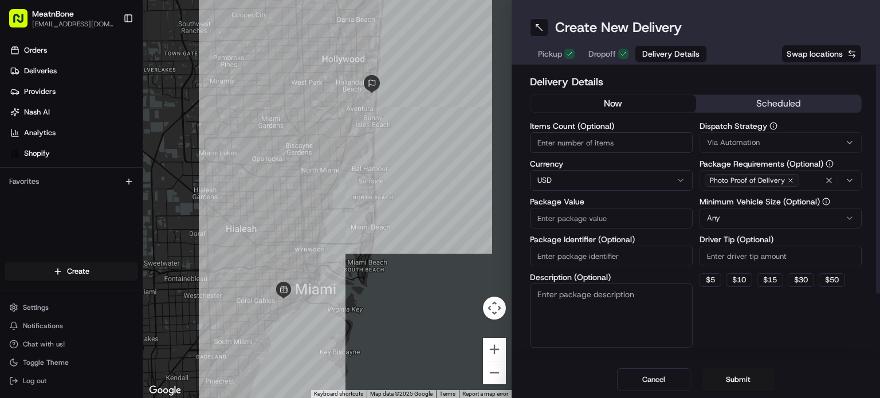
click at [750, 261] on input "Driver Tip (Optional)" at bounding box center [780, 256] width 163 height 21
type input "2"
click at [613, 133] on input "Items Count (Optional)" at bounding box center [611, 142] width 163 height 21
type input "3"
click at [609, 226] on input "Package Value" at bounding box center [611, 218] width 163 height 21
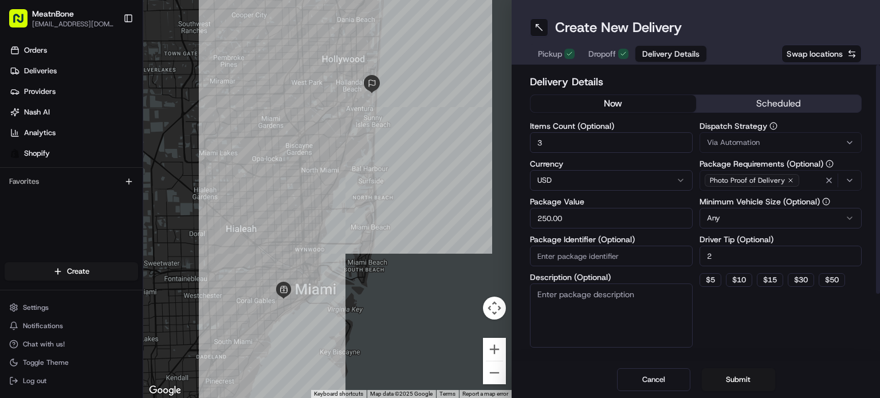
type input "250.00"
click at [600, 261] on input "Package Identifier (Optional)" at bounding box center [611, 256] width 163 height 21
click at [588, 260] on input "Package Identifier (Optional)" at bounding box center [611, 256] width 163 height 21
paste input "253321"
type input "253321"
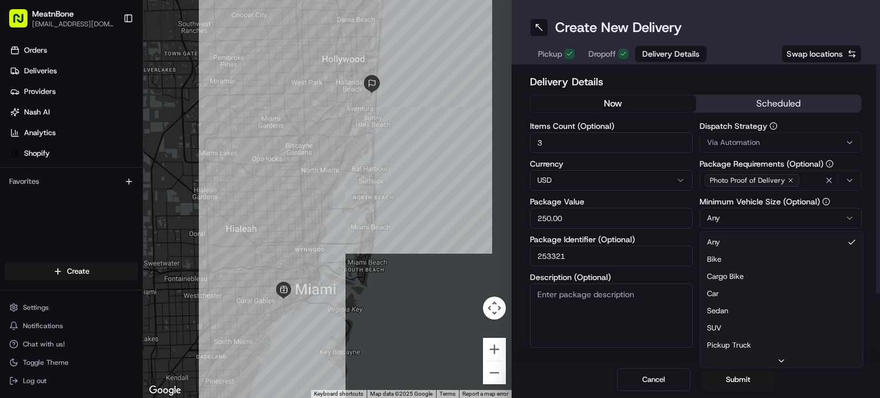
click at [717, 217] on html "MeatnBone orders@meatnbone.com Toggle Sidebar Orders Deliveries Providers Nash …" at bounding box center [440, 199] width 880 height 398
drag, startPoint x: 734, startPoint y: 295, endPoint x: 727, endPoint y: 300, distance: 8.1
click at [743, 382] on button "Submit" at bounding box center [738, 379] width 73 height 23
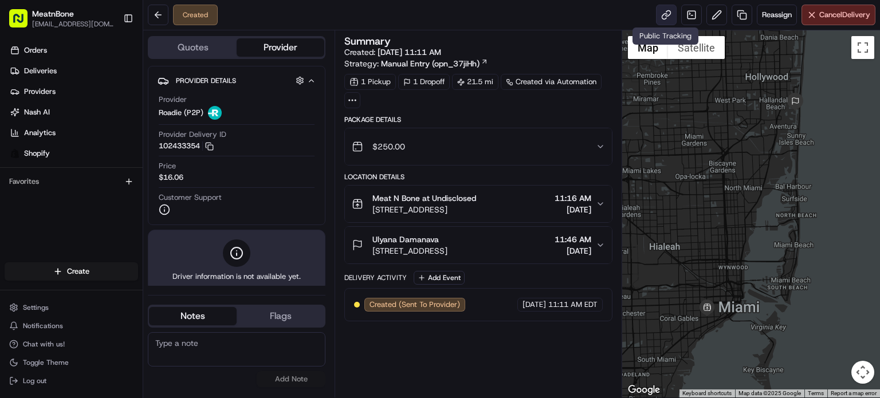
click at [667, 15] on link at bounding box center [666, 15] width 21 height 21
click at [829, 16] on span "Cancel Delivery" at bounding box center [844, 15] width 51 height 10
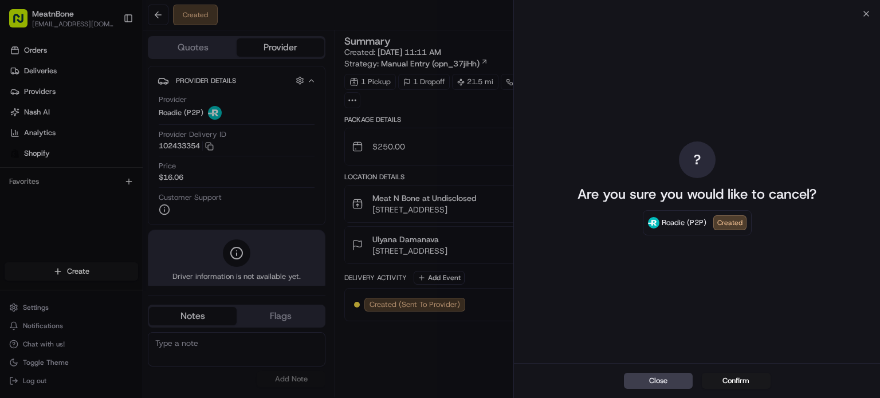
click at [749, 375] on button "Confirm" at bounding box center [736, 381] width 69 height 16
